Goal: Task Accomplishment & Management: Manage account settings

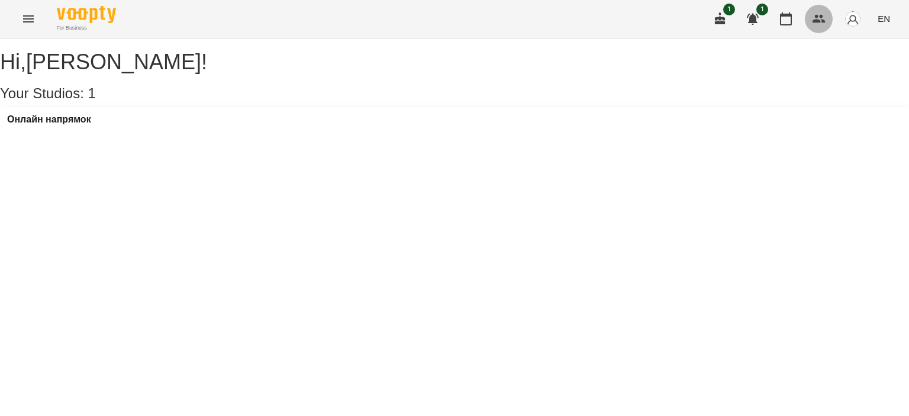
click at [829, 15] on button "button" at bounding box center [819, 19] width 28 height 28
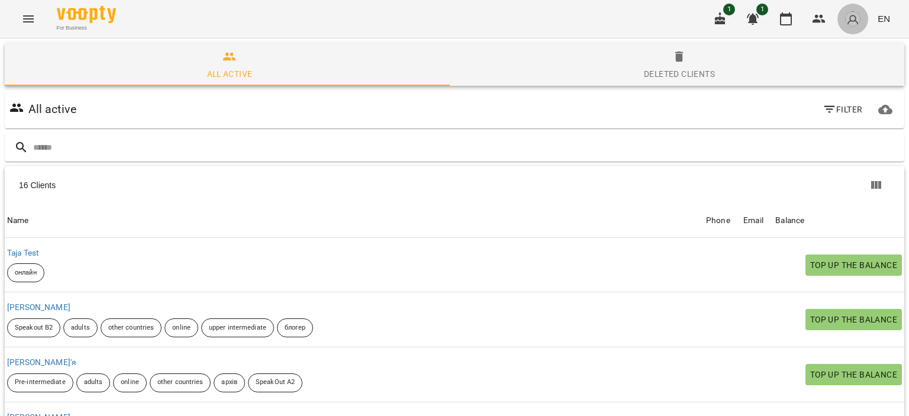
click at [855, 14] on img "button" at bounding box center [853, 19] width 17 height 17
click at [584, 155] on div at bounding box center [454, 208] width 909 height 416
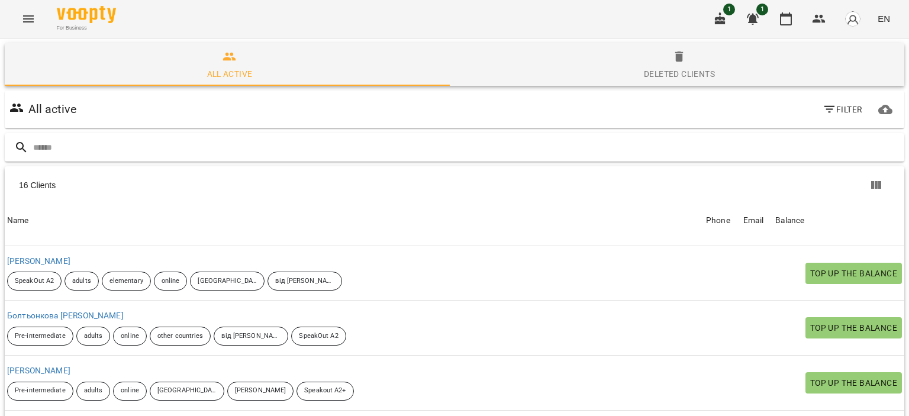
scroll to position [157, 0]
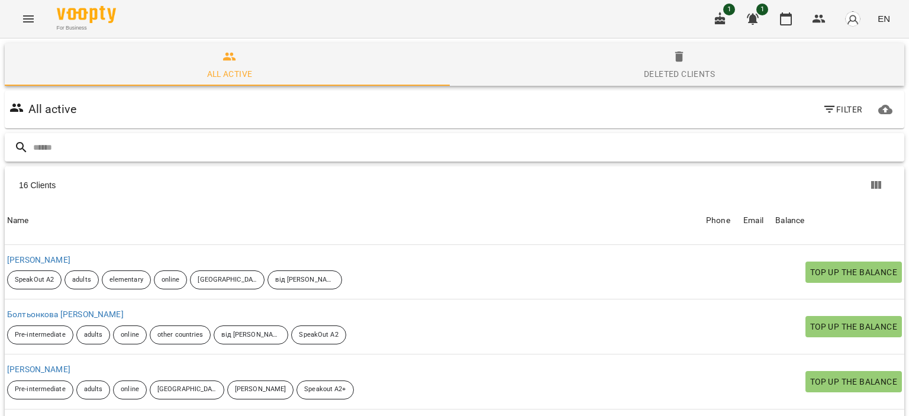
click at [402, 141] on input "text" at bounding box center [466, 148] width 866 height 20
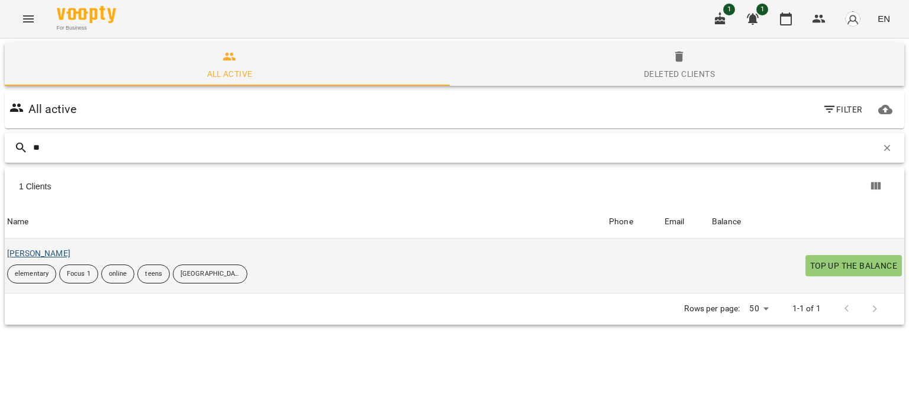
type input "**"
click at [70, 250] on link "[PERSON_NAME]" at bounding box center [38, 253] width 63 height 9
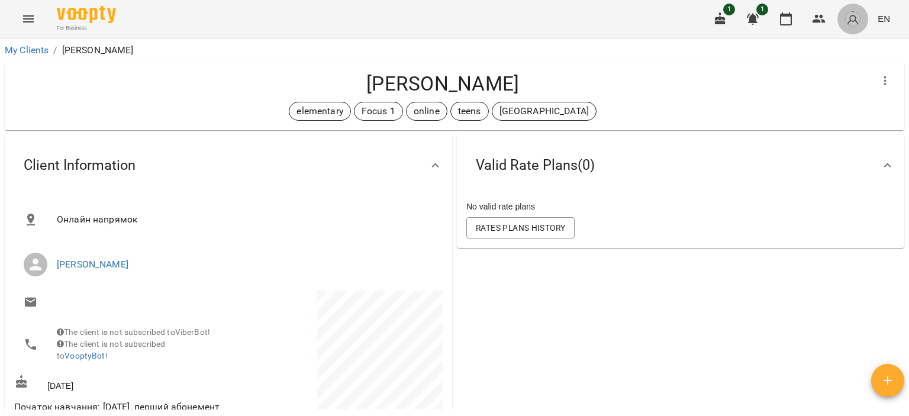
click at [839, 15] on button "button" at bounding box center [852, 19] width 31 height 31
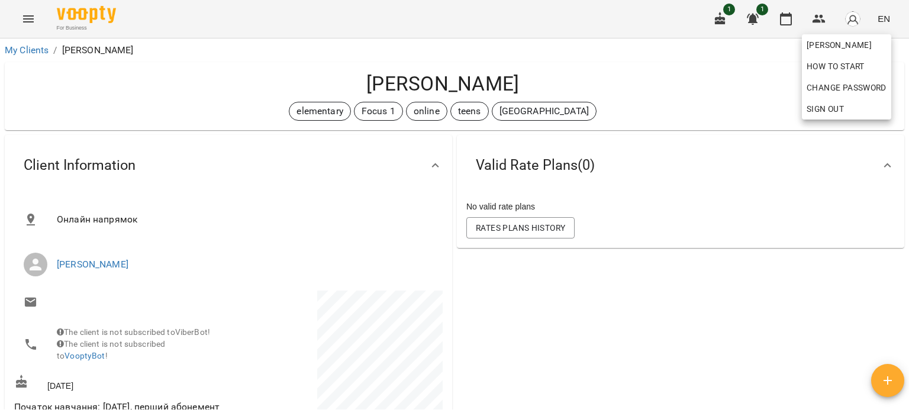
click at [820, 14] on div at bounding box center [454, 208] width 909 height 416
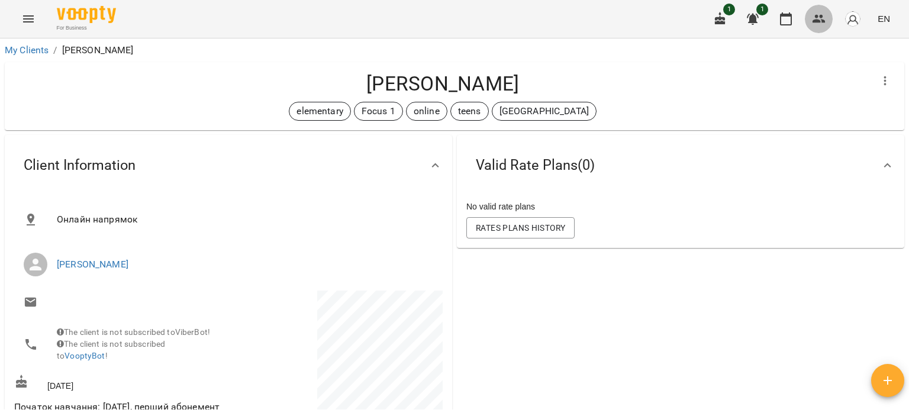
click at [820, 14] on icon "button" at bounding box center [819, 19] width 14 height 14
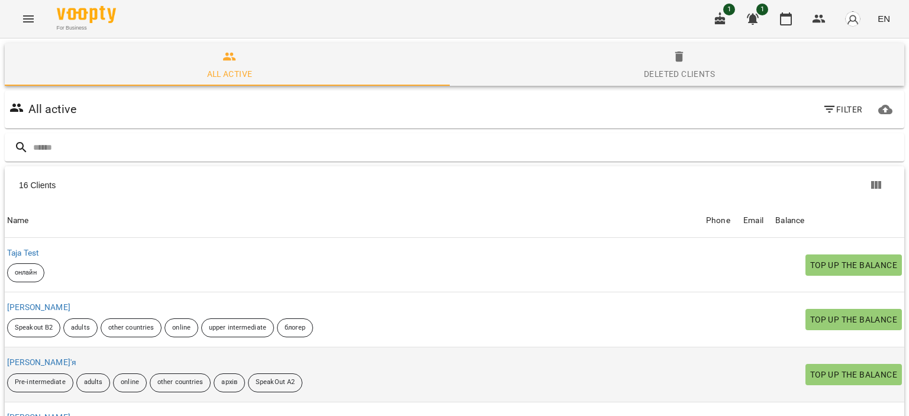
scroll to position [44, 0]
